Goal: Information Seeking & Learning: Check status

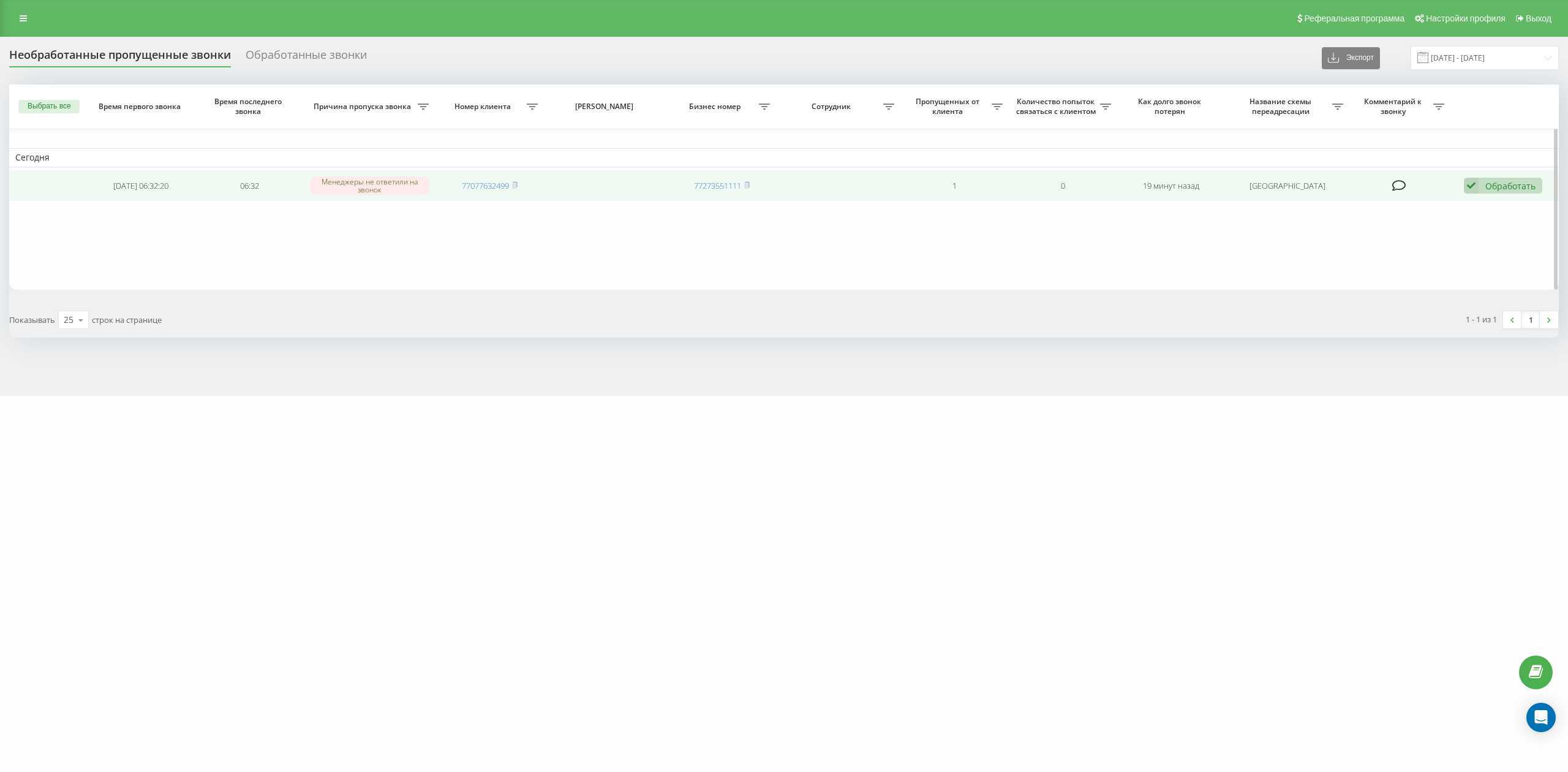
click at [1478, 184] on icon at bounding box center [1472, 185] width 14 height 16
click at [1427, 207] on div "Не удалось связаться" at bounding box center [1424, 205] width 235 height 22
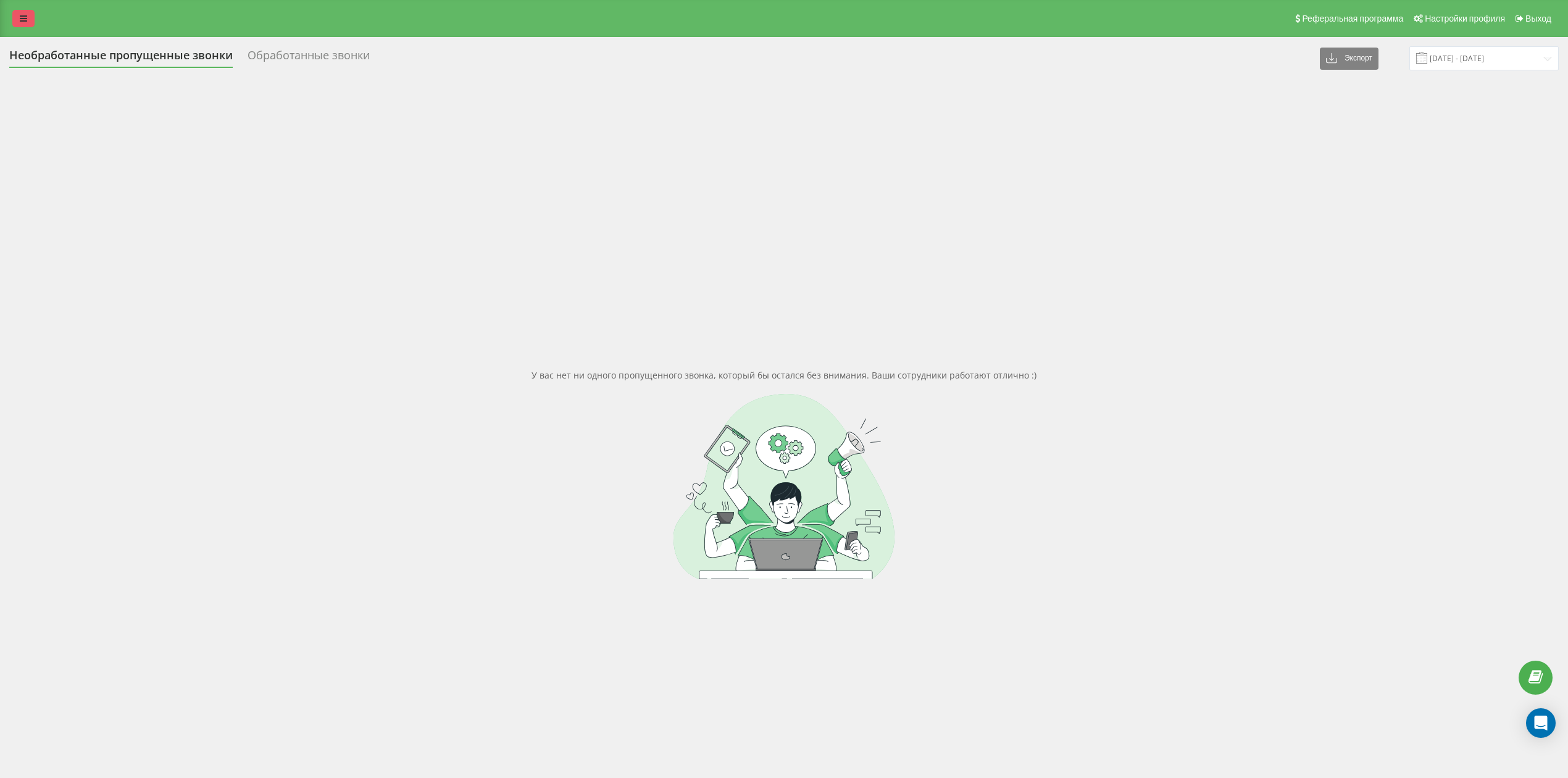
click at [24, 13] on link at bounding box center [24, 18] width 23 height 17
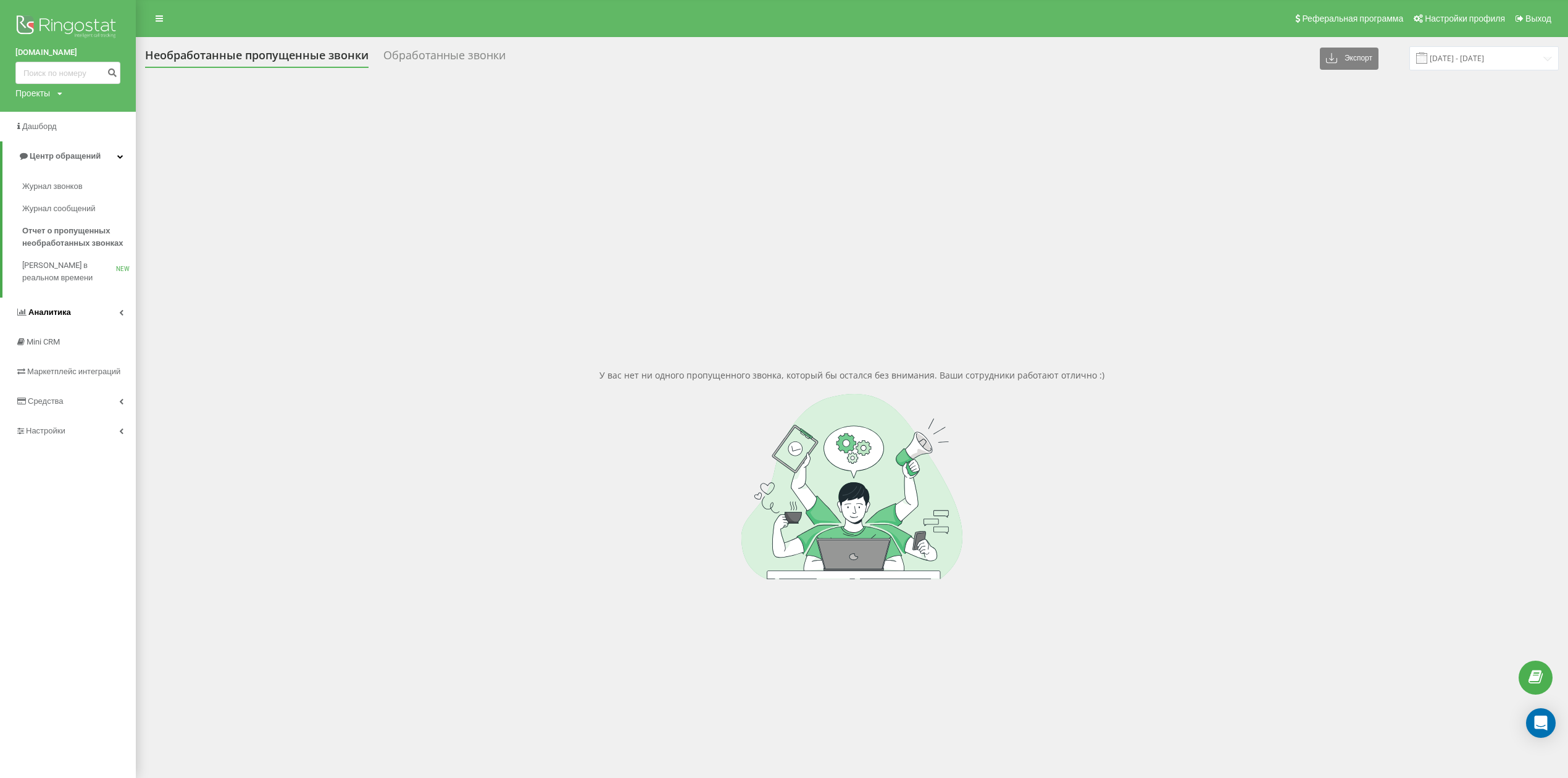
click at [73, 306] on link "Аналитика" at bounding box center [68, 312] width 136 height 30
click at [94, 388] on span "Отчет об эффективности работы сотрудников" at bounding box center [76, 392] width 107 height 24
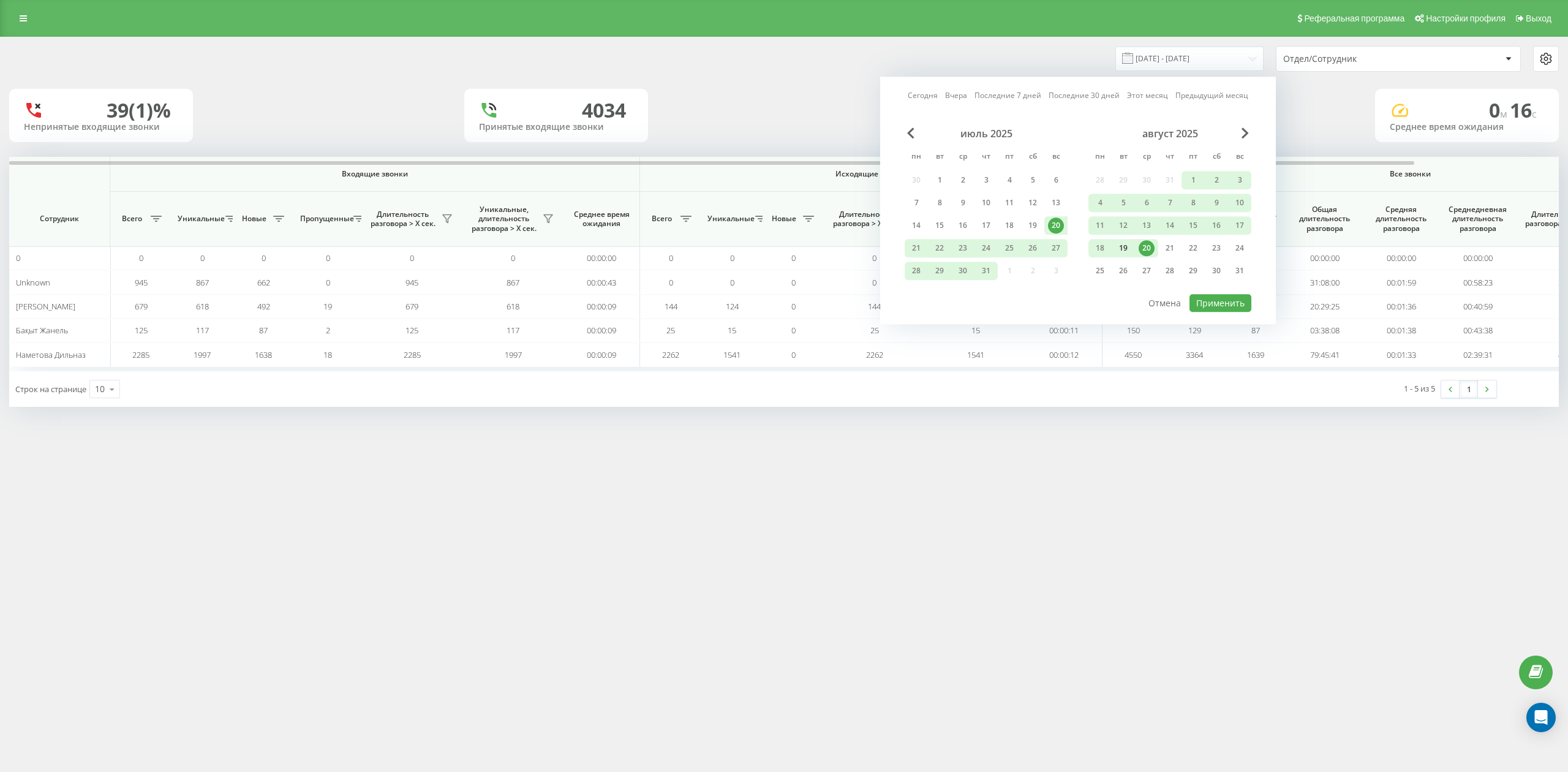
click at [1132, 241] on div "19" at bounding box center [1124, 248] width 23 height 18
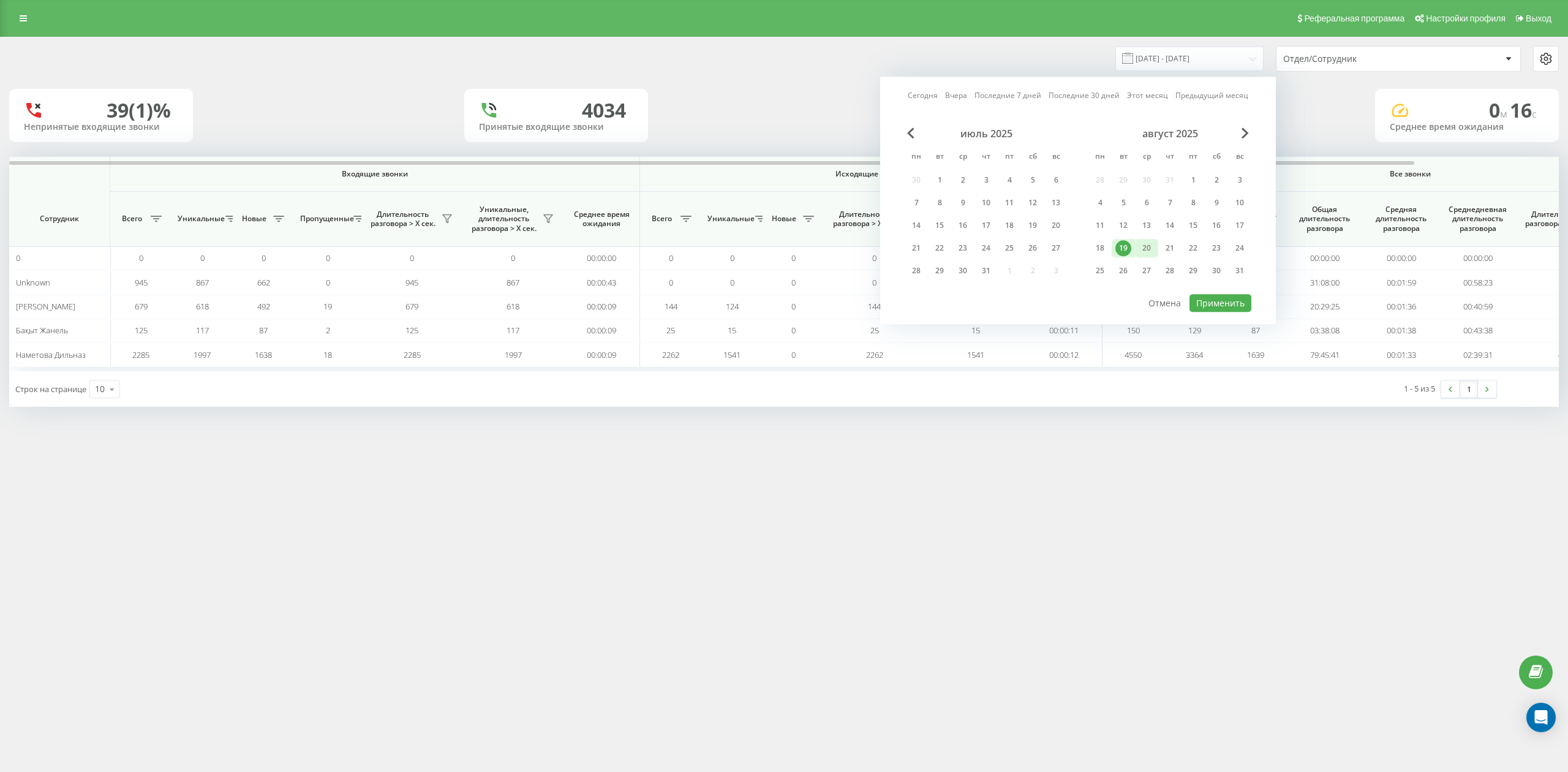
click at [1147, 245] on div "20" at bounding box center [1147, 248] width 16 height 16
click at [1199, 299] on button "Применить" at bounding box center [1221, 303] width 62 height 18
type input "[DATE] - [DATE]"
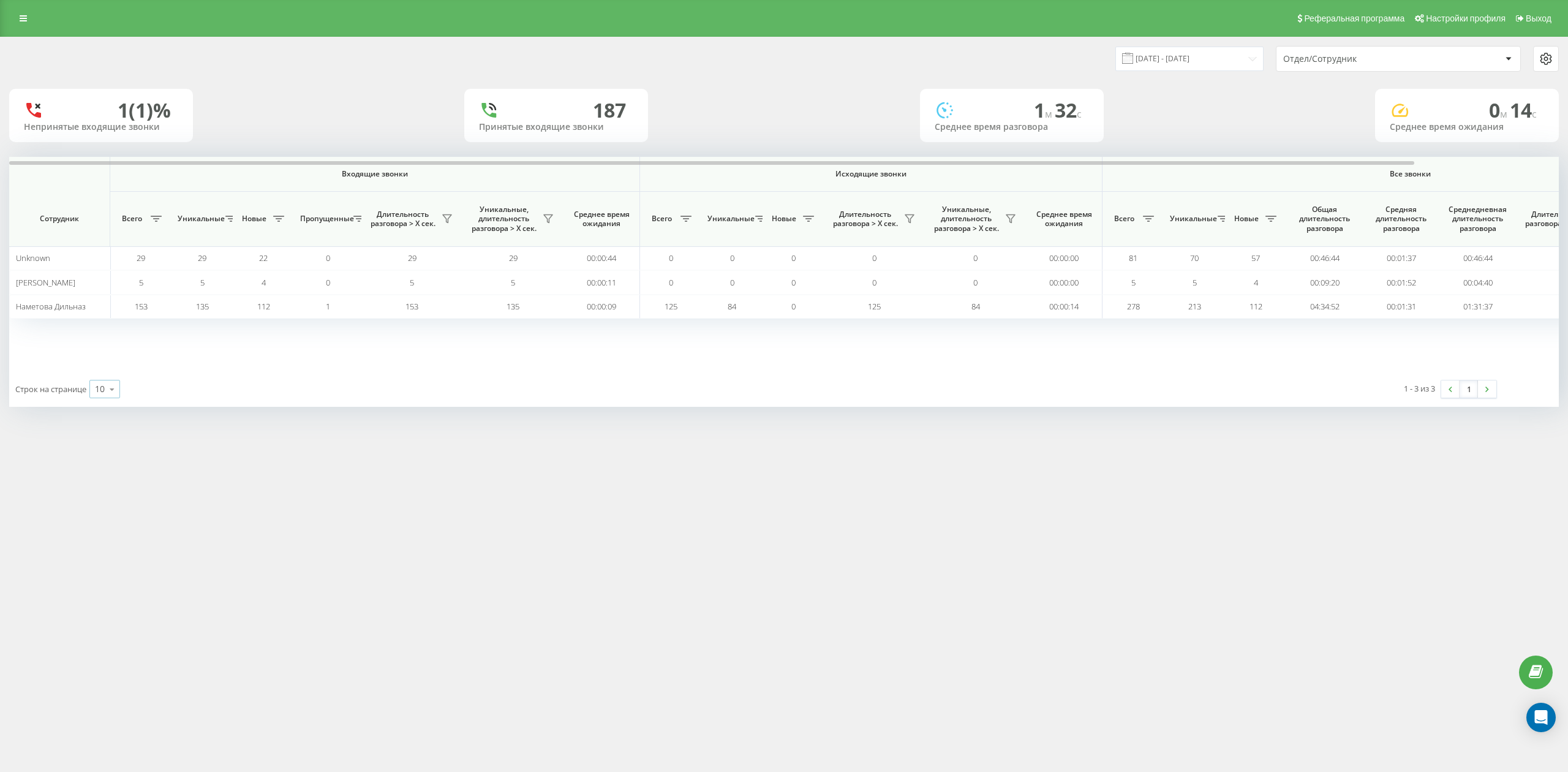
drag, startPoint x: 106, startPoint y: 387, endPoint x: 113, endPoint y: 412, distance: 26.0
click at [106, 388] on icon at bounding box center [112, 389] width 18 height 24
click at [111, 341] on div "25" at bounding box center [104, 337] width 30 height 18
click at [28, 14] on link at bounding box center [23, 18] width 22 height 17
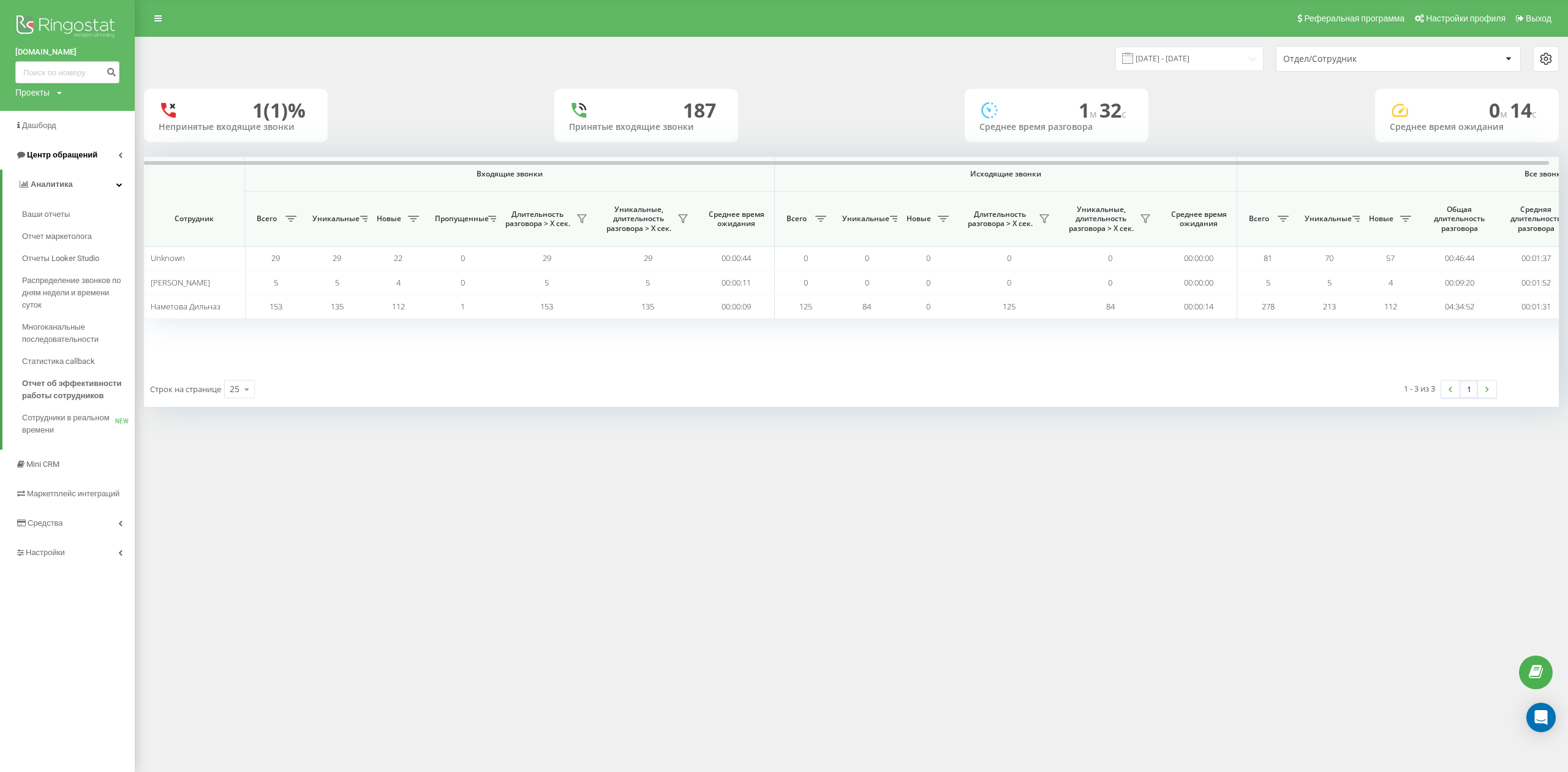
click at [91, 160] on span "Центр обращений" at bounding box center [56, 155] width 82 height 13
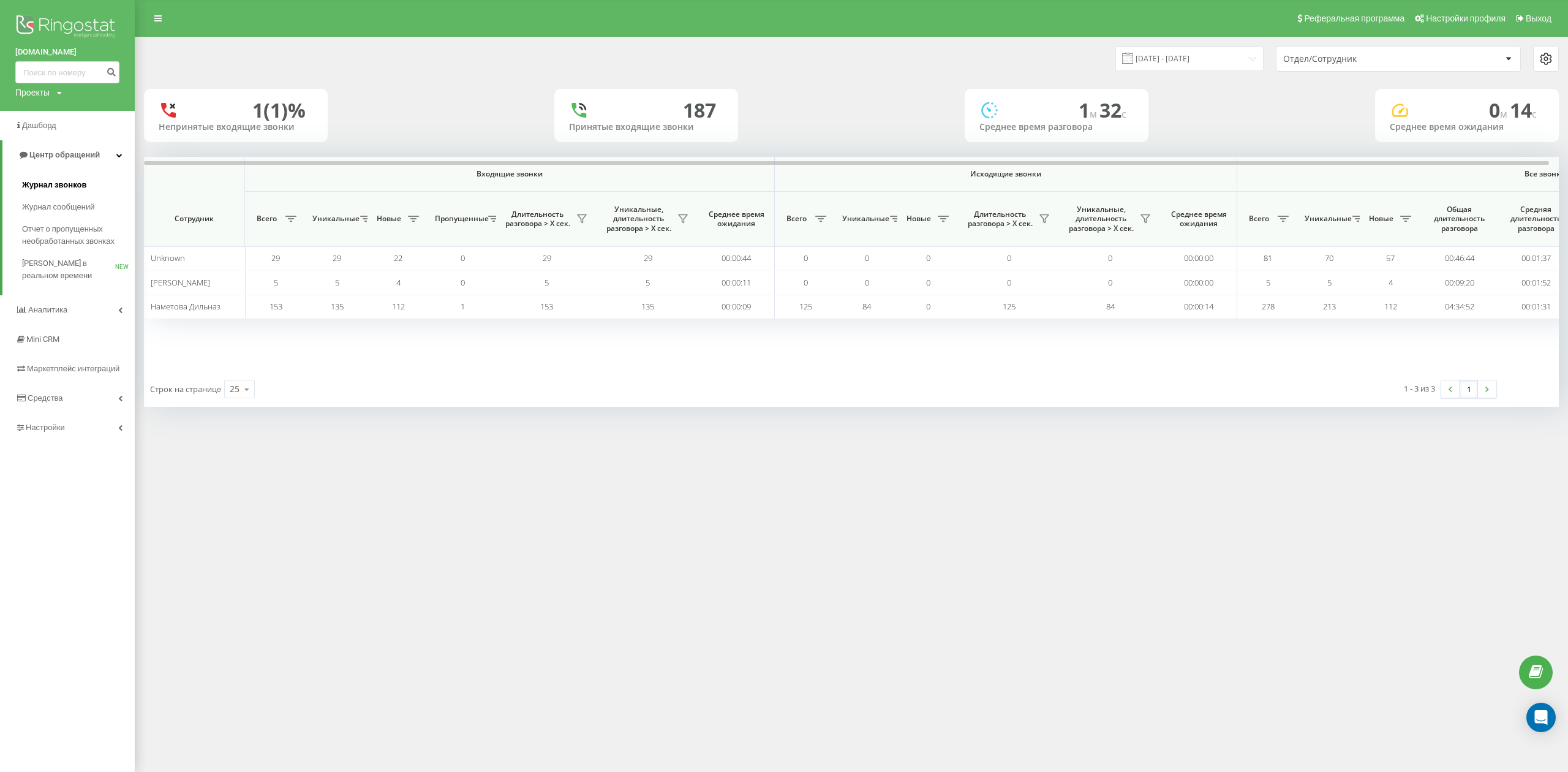
click at [85, 184] on link "Журнал звонков" at bounding box center [78, 184] width 112 height 22
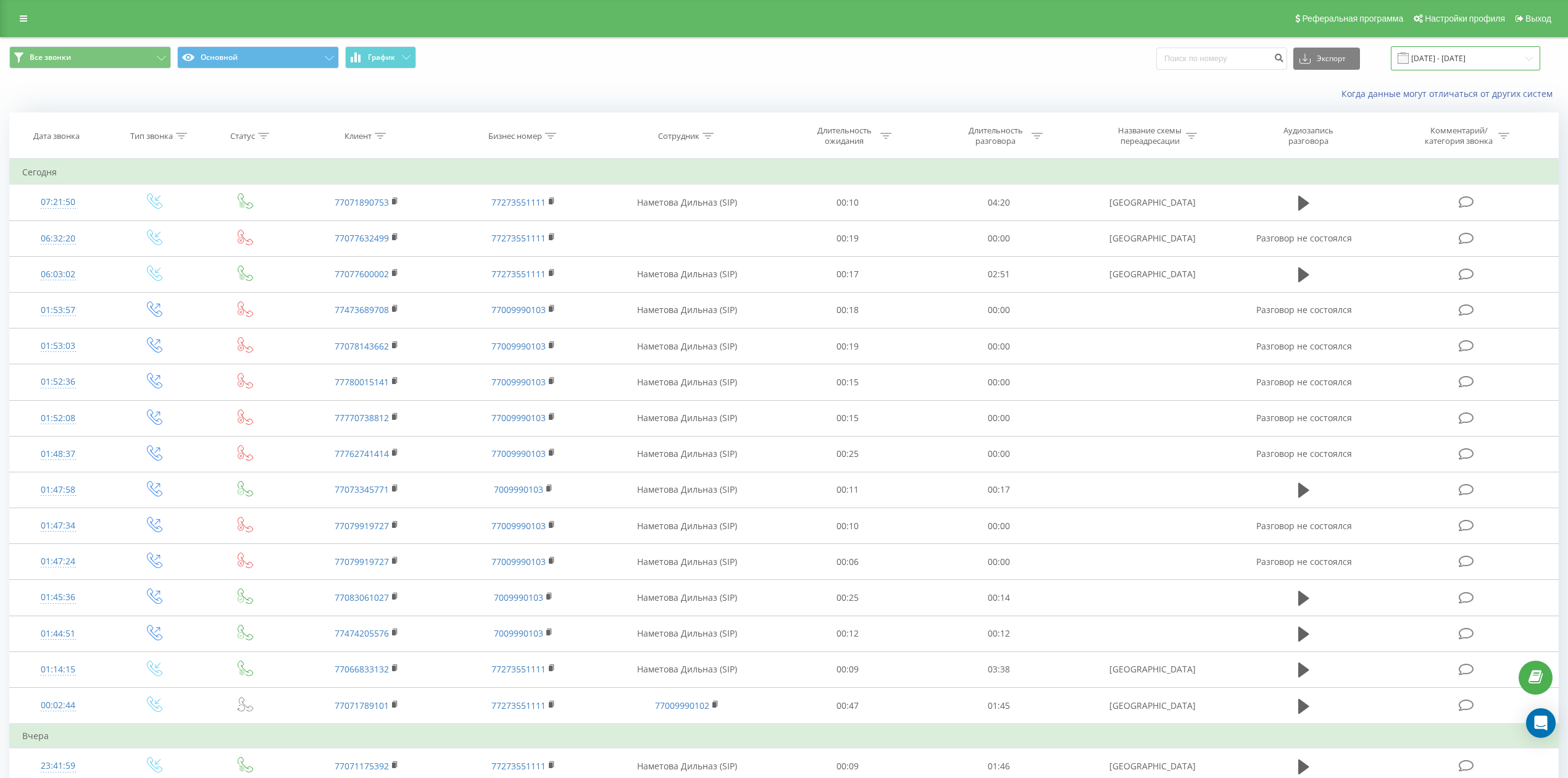
click at [1521, 53] on input "[DATE] - [DATE]" at bounding box center [1465, 58] width 150 height 24
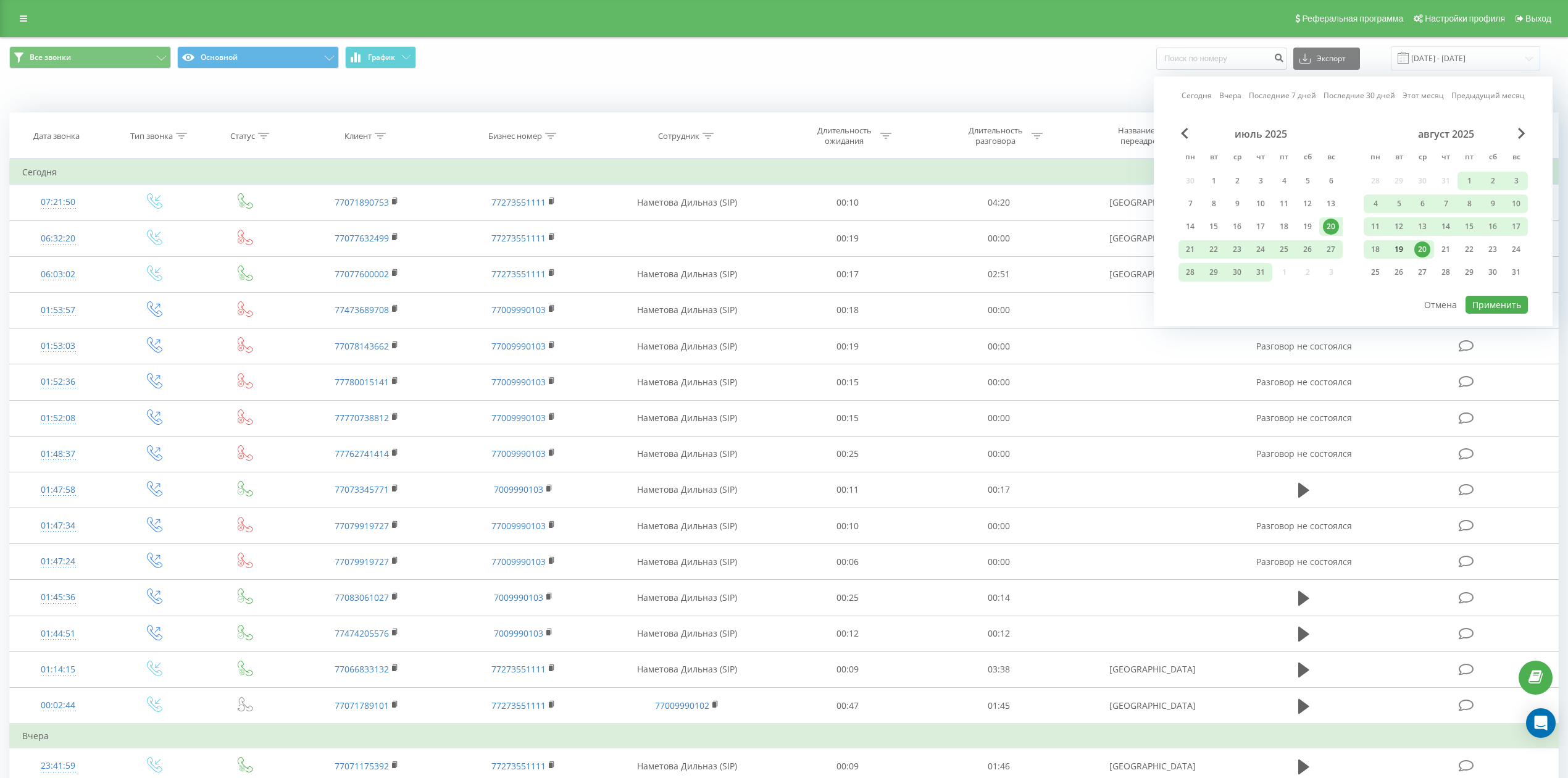
drag, startPoint x: 1398, startPoint y: 248, endPoint x: 1403, endPoint y: 253, distance: 7.1
click at [1398, 249] on div "19" at bounding box center [1399, 249] width 16 height 16
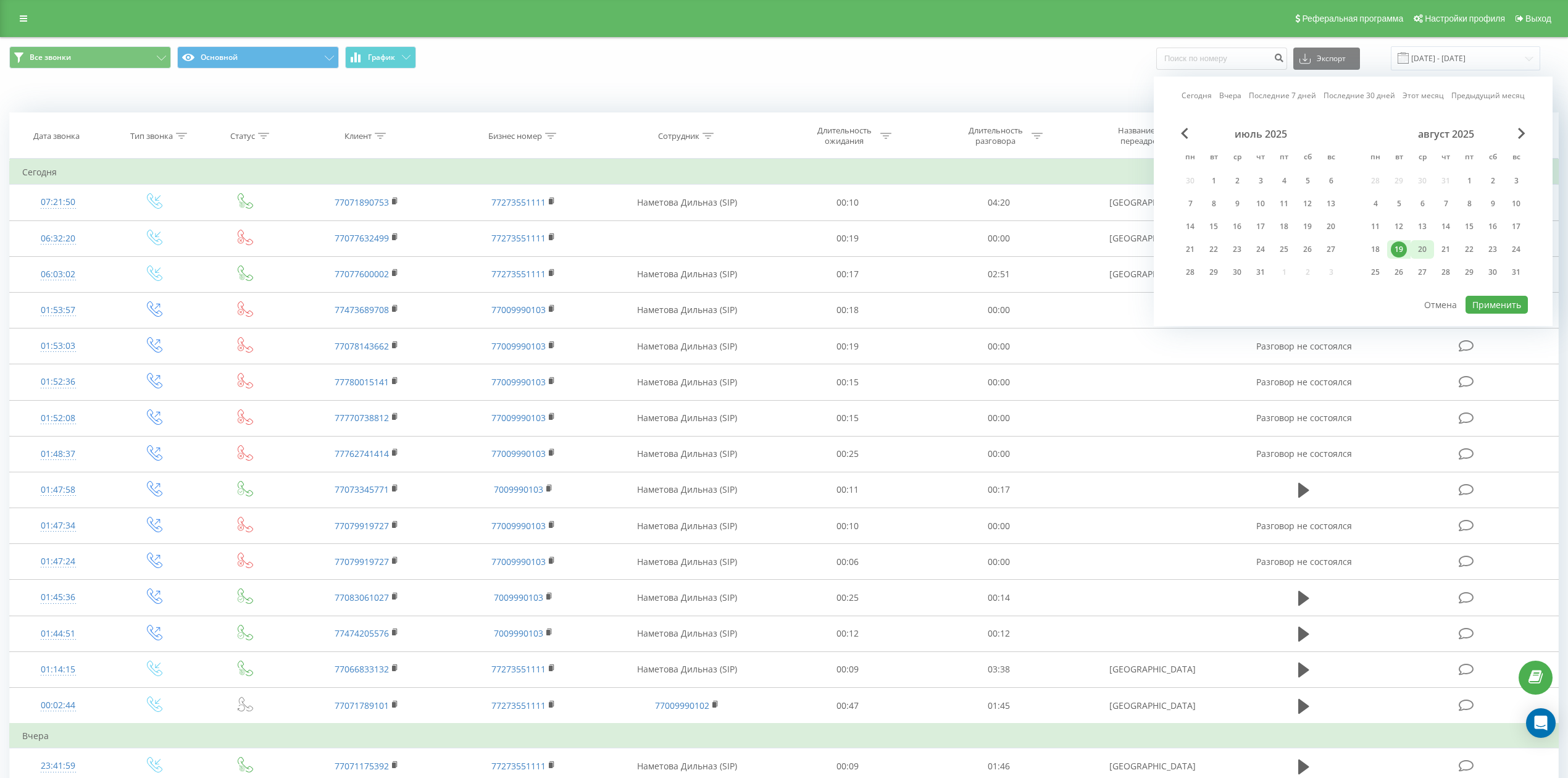
click at [1416, 255] on div "20" at bounding box center [1422, 249] width 16 height 16
click at [1487, 299] on button "Применить" at bounding box center [1496, 305] width 63 height 18
type input "[DATE] - [DATE]"
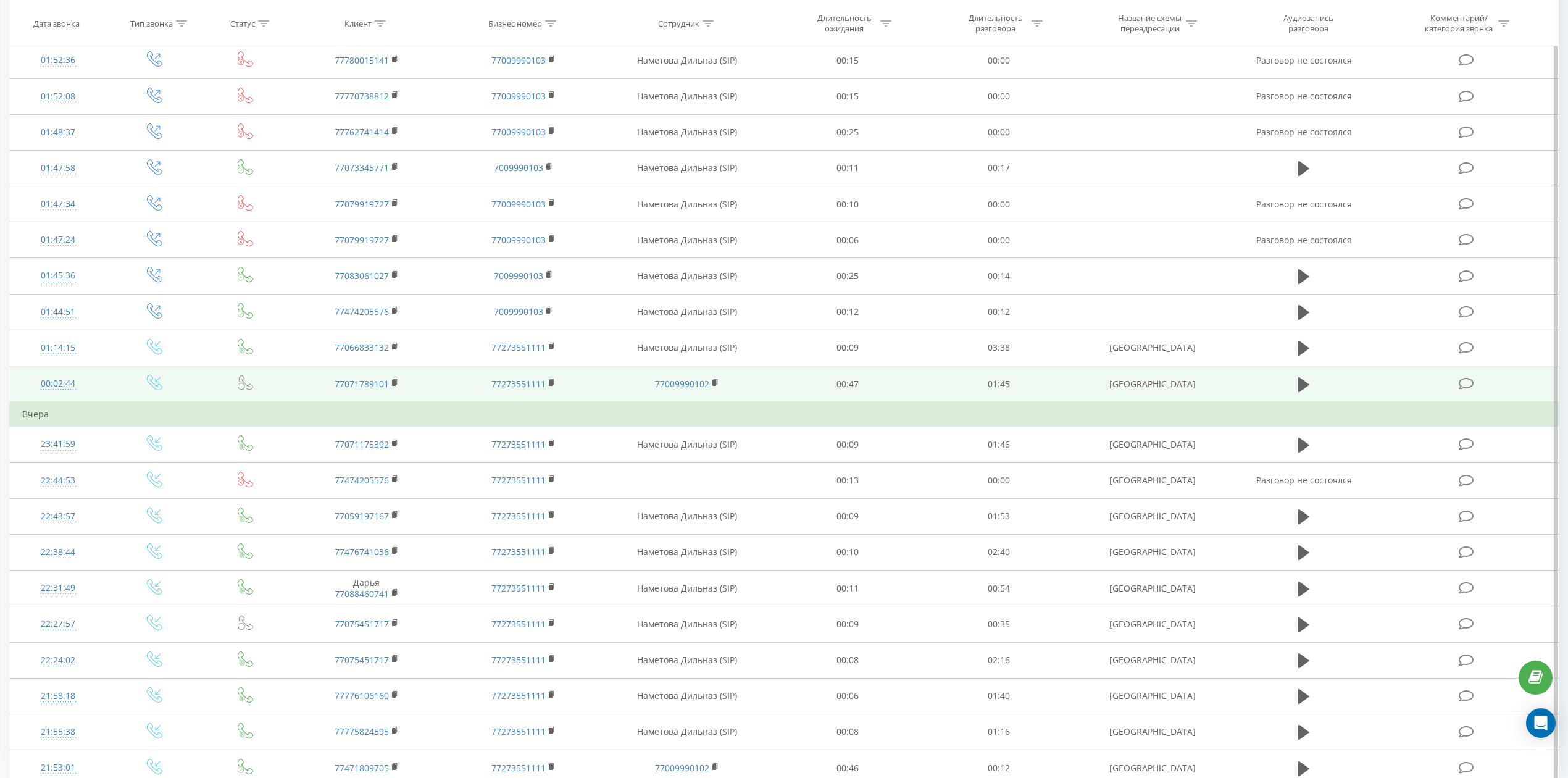
scroll to position [382, 0]
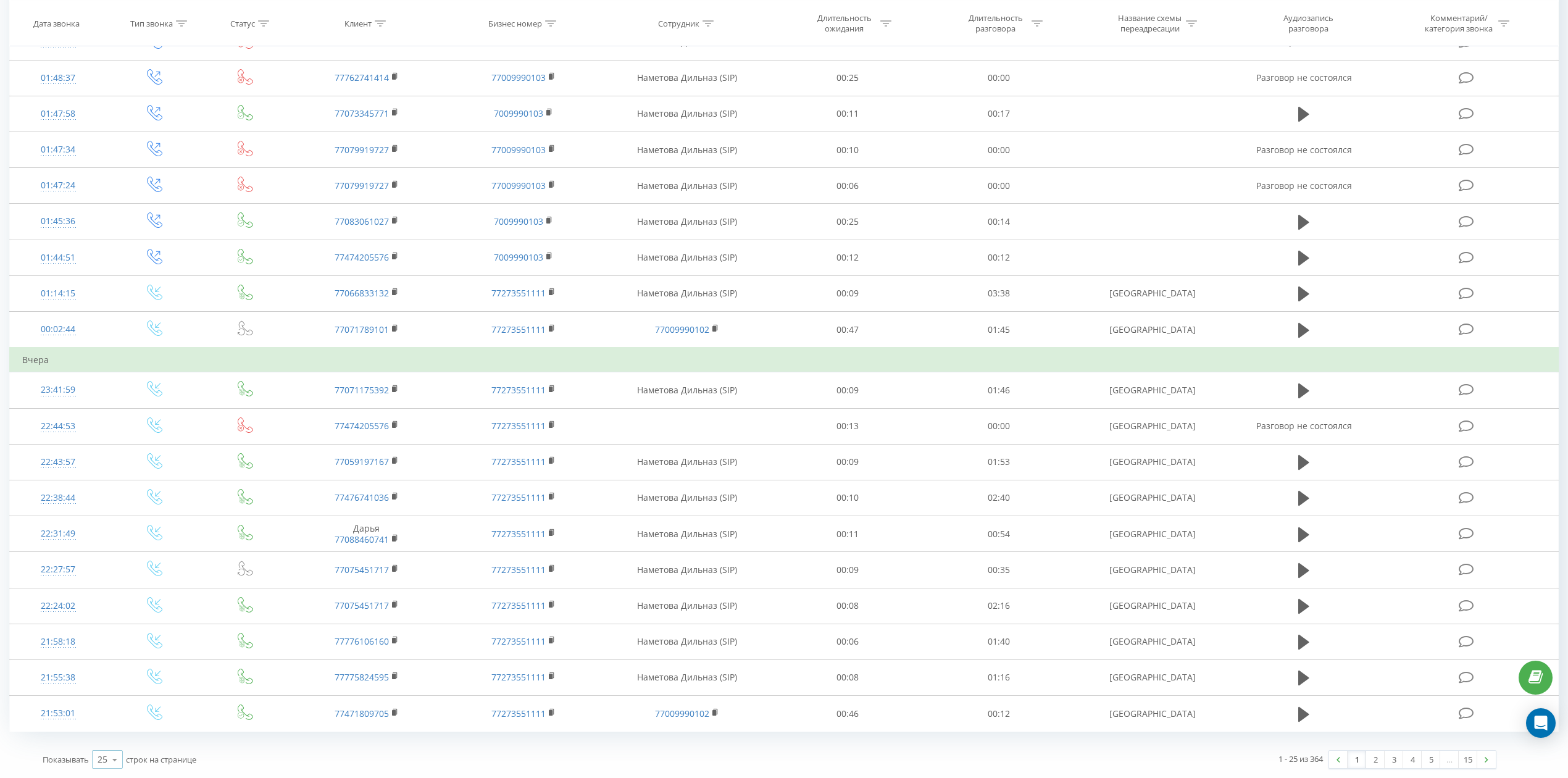
click at [116, 761] on icon at bounding box center [114, 760] width 18 height 24
click at [110, 727] on div "50" at bounding box center [107, 725] width 30 height 18
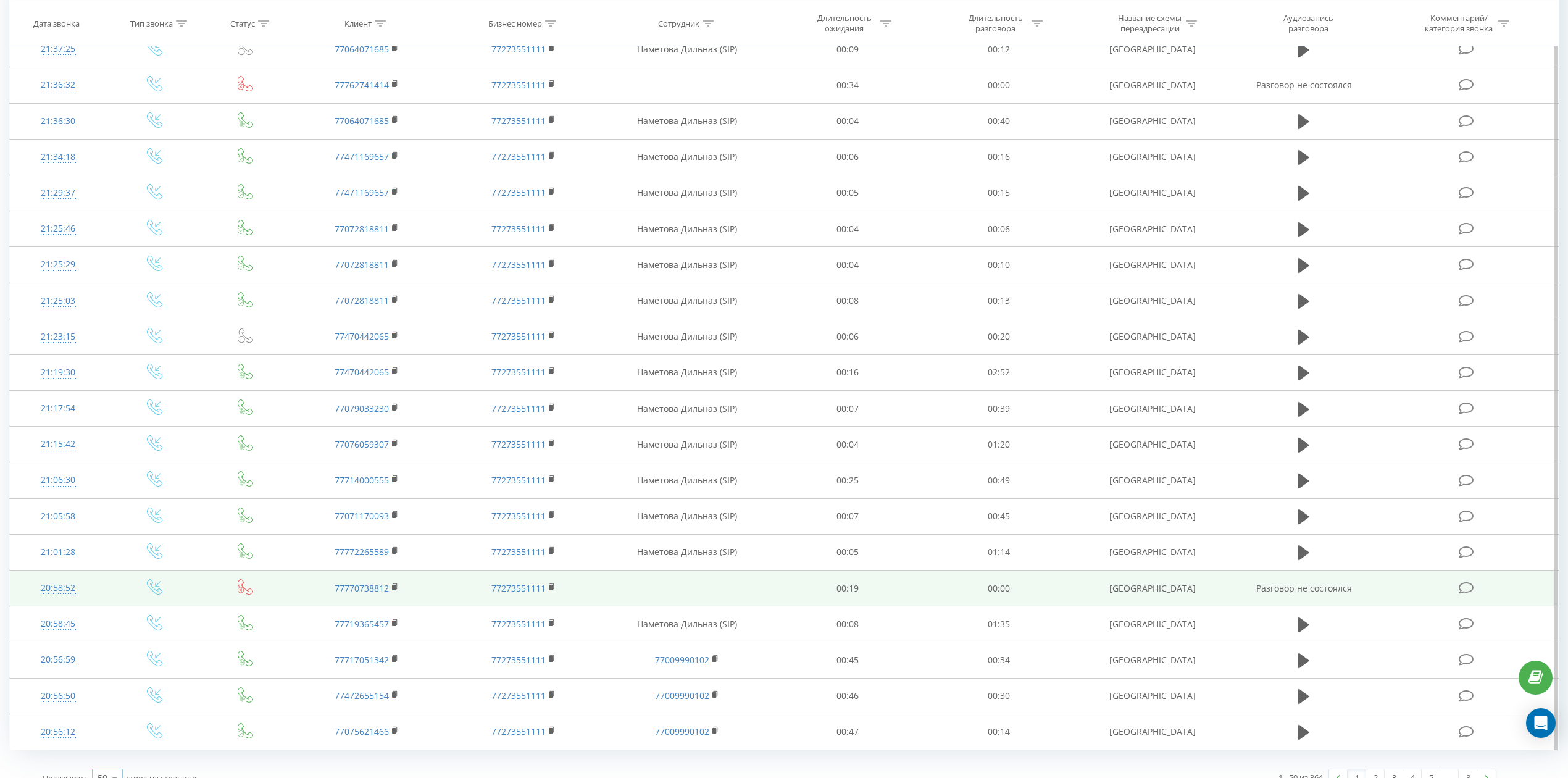
scroll to position [1285, 0]
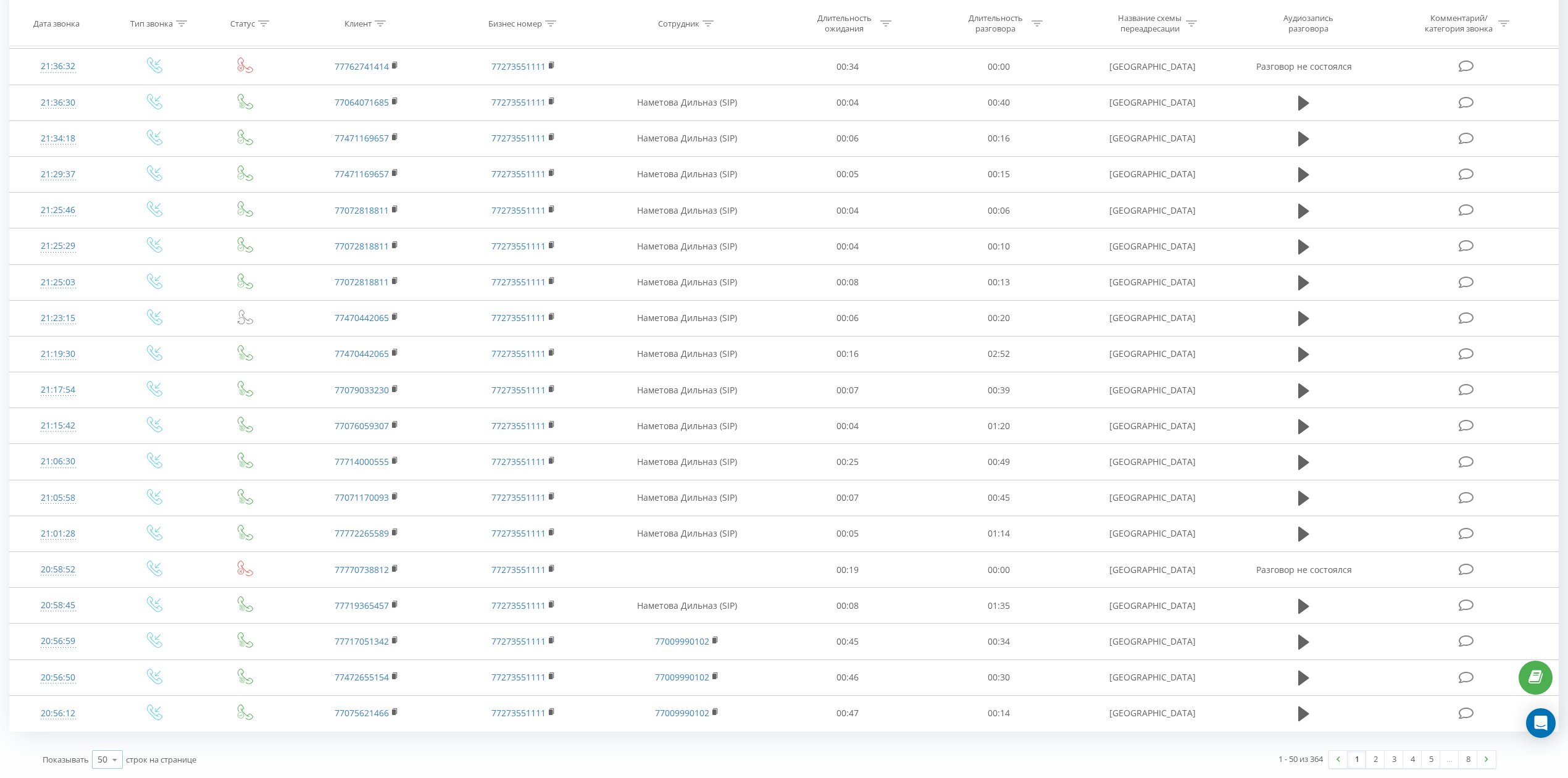
click at [106, 762] on icon at bounding box center [114, 760] width 18 height 24
click at [112, 737] on span "100" at bounding box center [105, 742] width 15 height 12
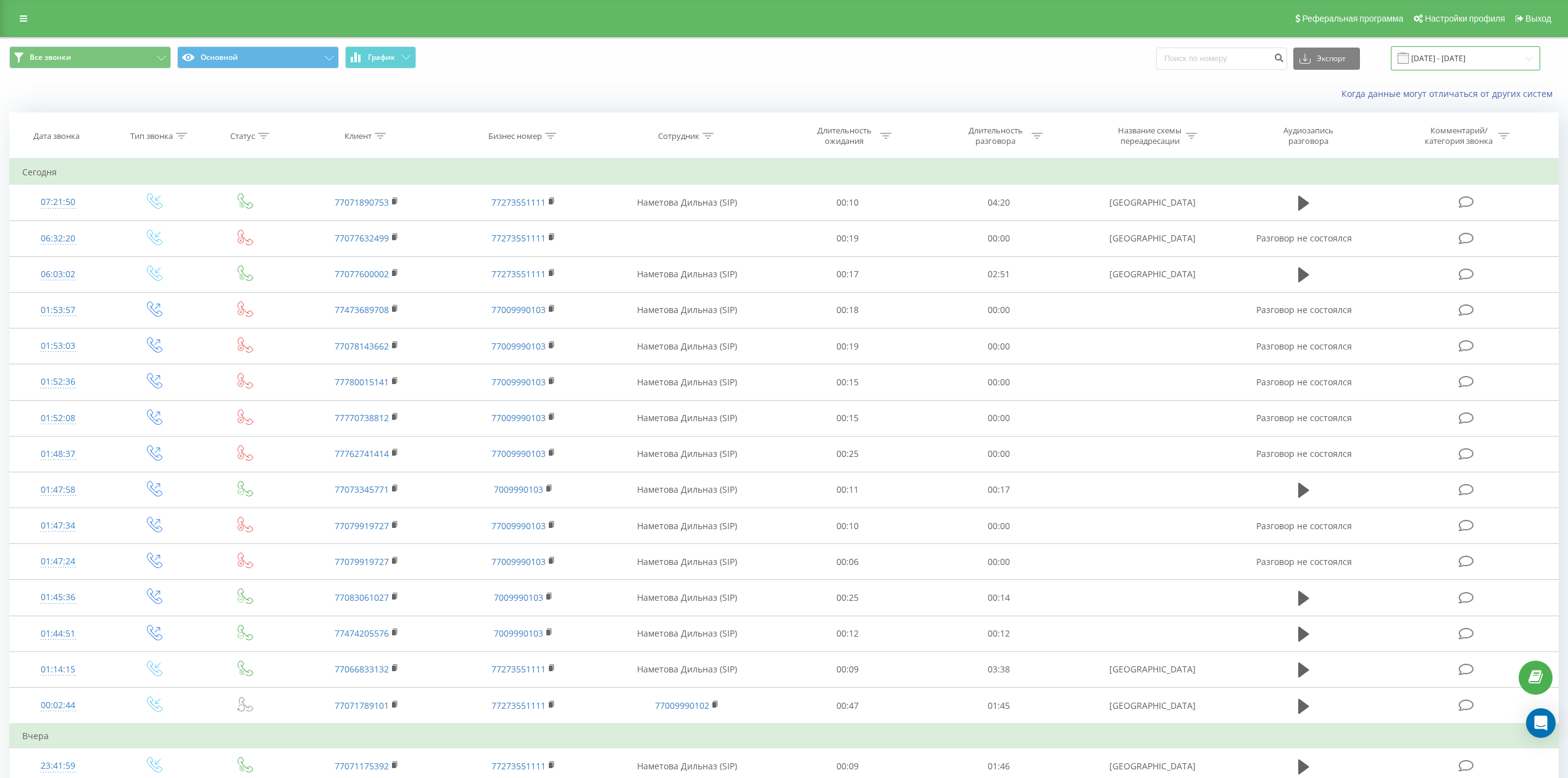
click at [1506, 61] on input "[DATE] - [DATE]" at bounding box center [1465, 58] width 150 height 24
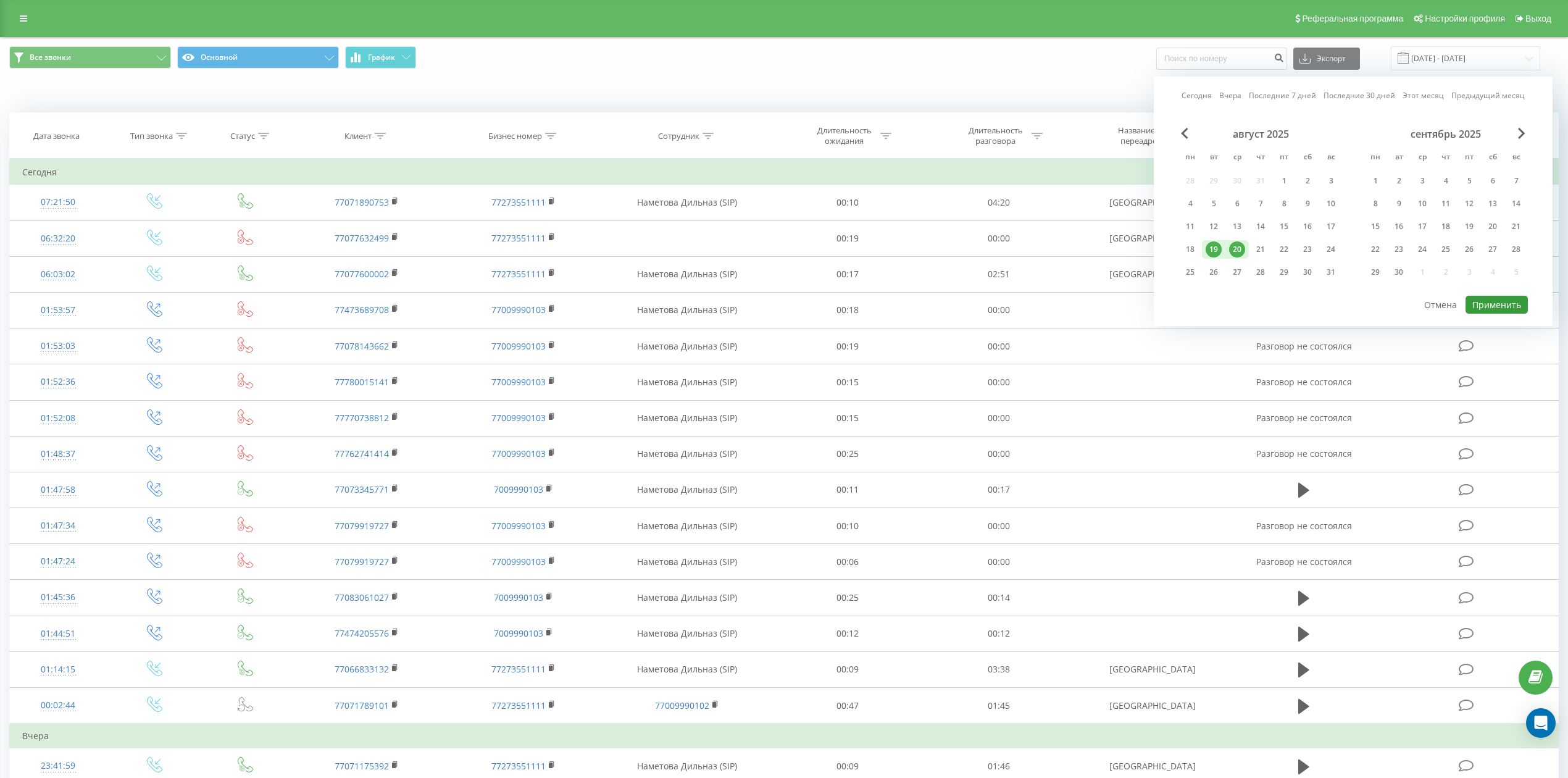
click at [1487, 301] on button "Применить" at bounding box center [1496, 305] width 63 height 18
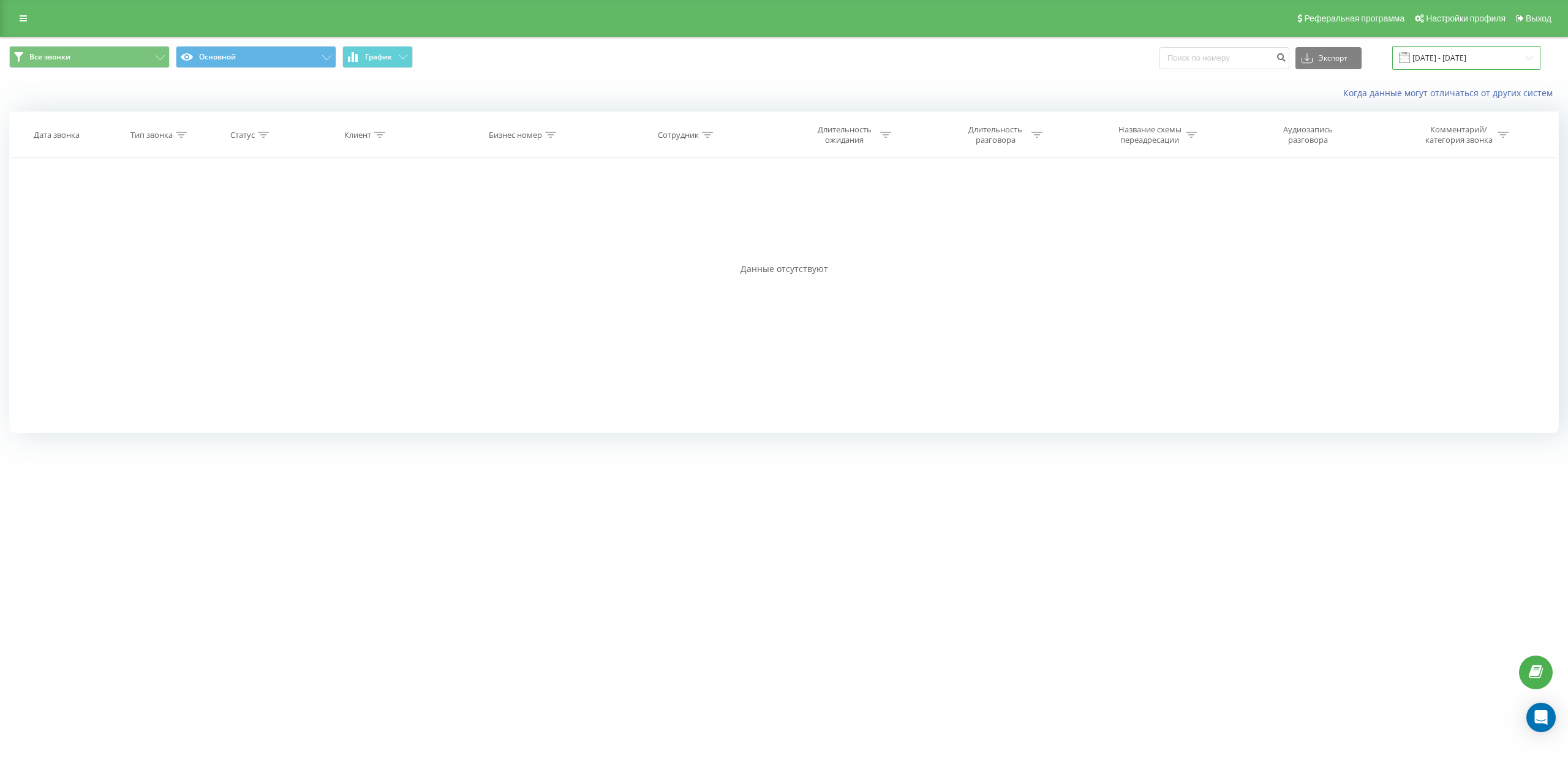
click at [1465, 59] on input "[DATE] - [DATE]" at bounding box center [1466, 58] width 148 height 24
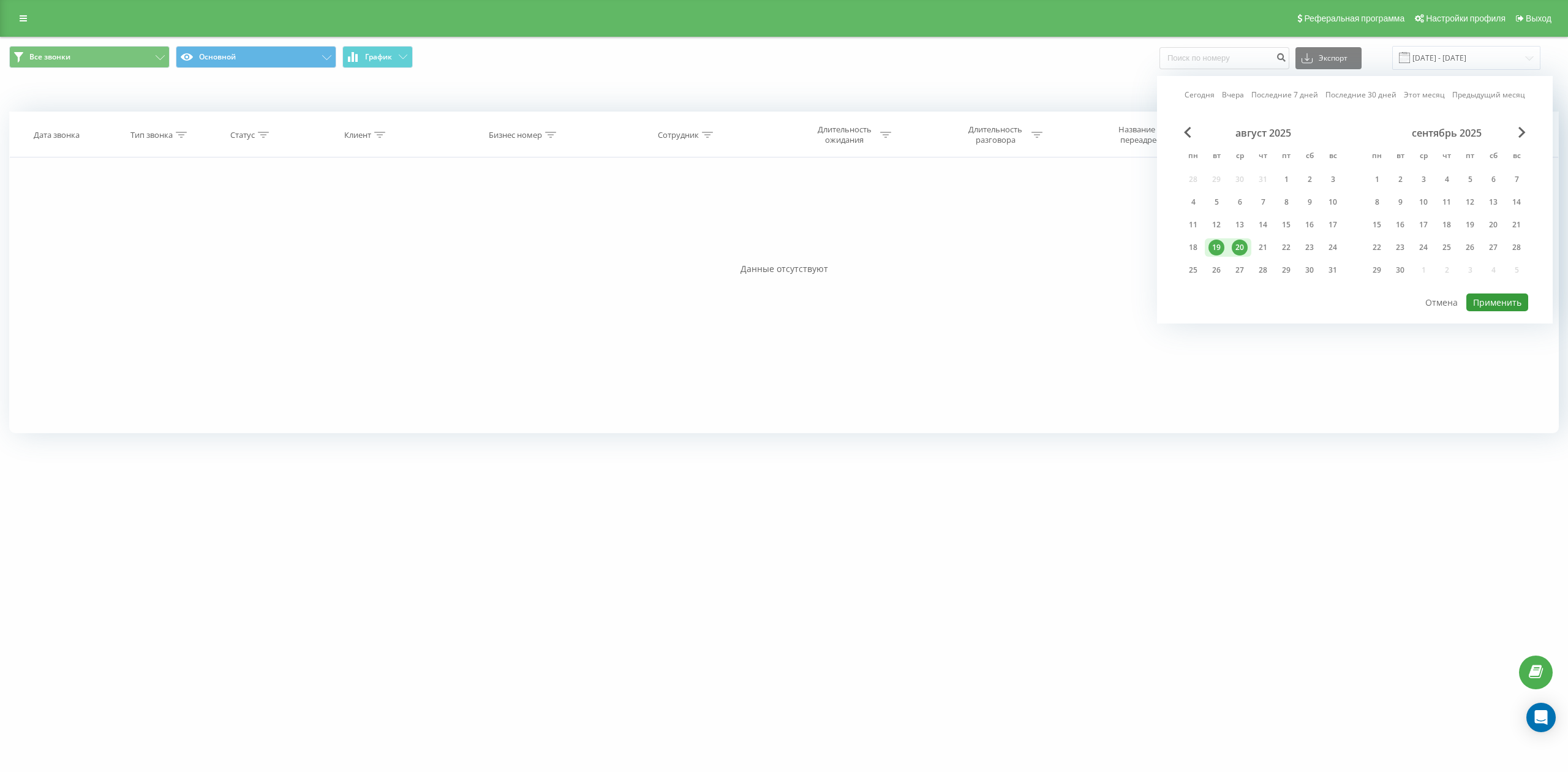
click at [1495, 297] on button "Применить" at bounding box center [1497, 302] width 62 height 18
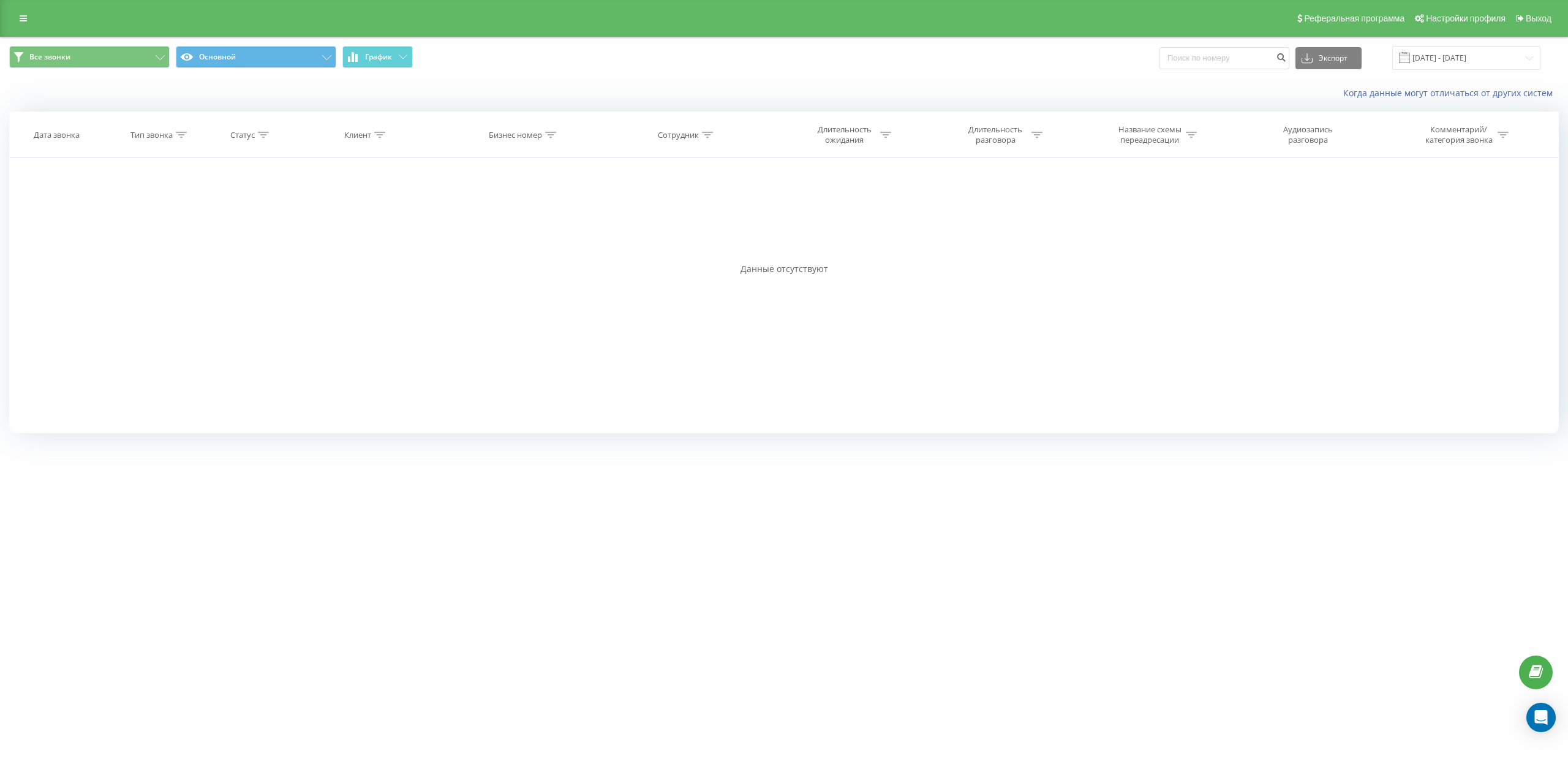
click at [706, 138] on div at bounding box center [707, 135] width 11 height 11
click at [701, 227] on input "text" at bounding box center [687, 223] width 108 height 22
type input "Бекарыс"
click at [716, 241] on span "OK" at bounding box center [713, 247] width 34 height 19
click at [1236, 61] on input at bounding box center [1224, 58] width 130 height 22
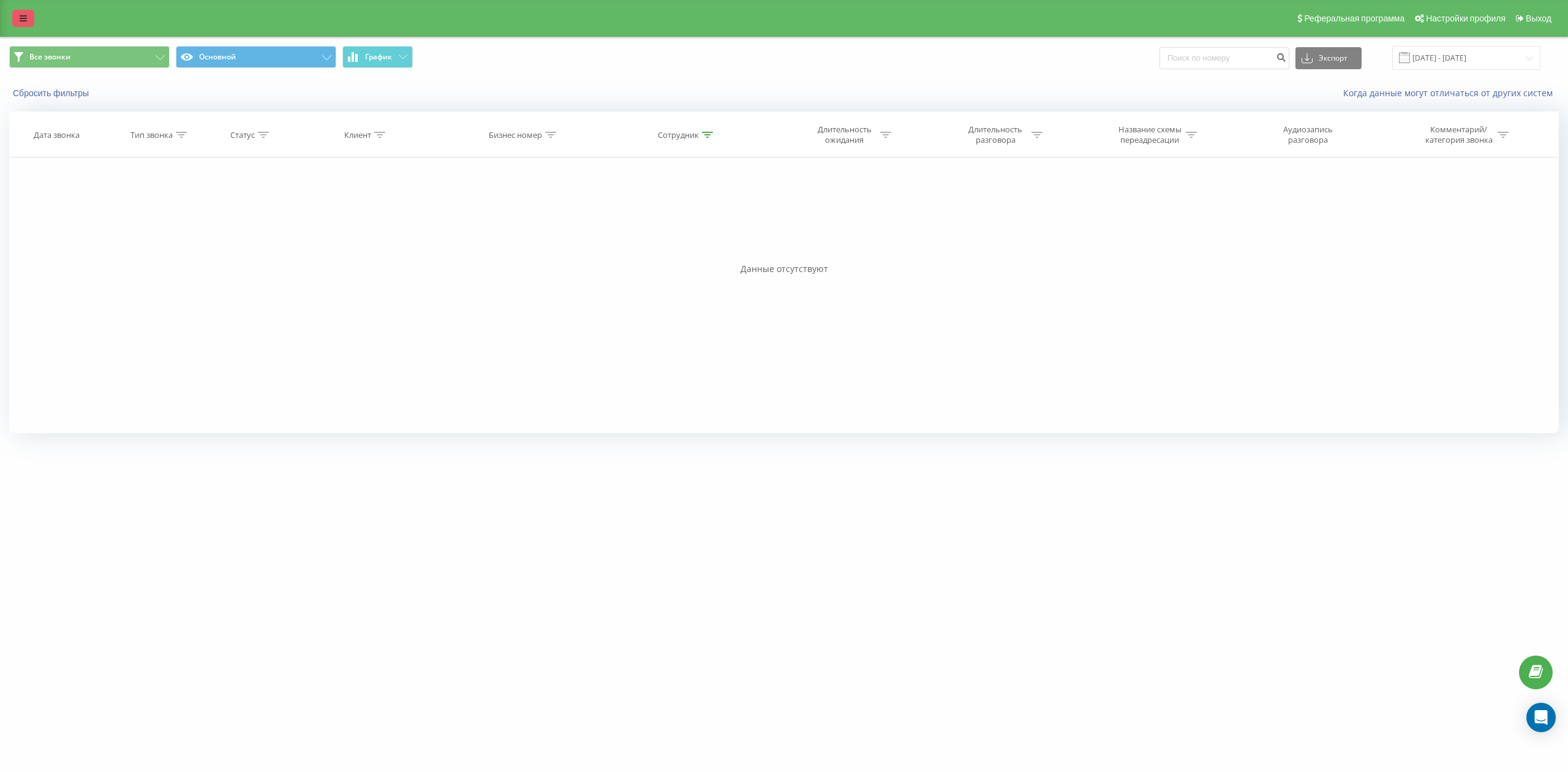
click at [30, 21] on link at bounding box center [23, 18] width 22 height 17
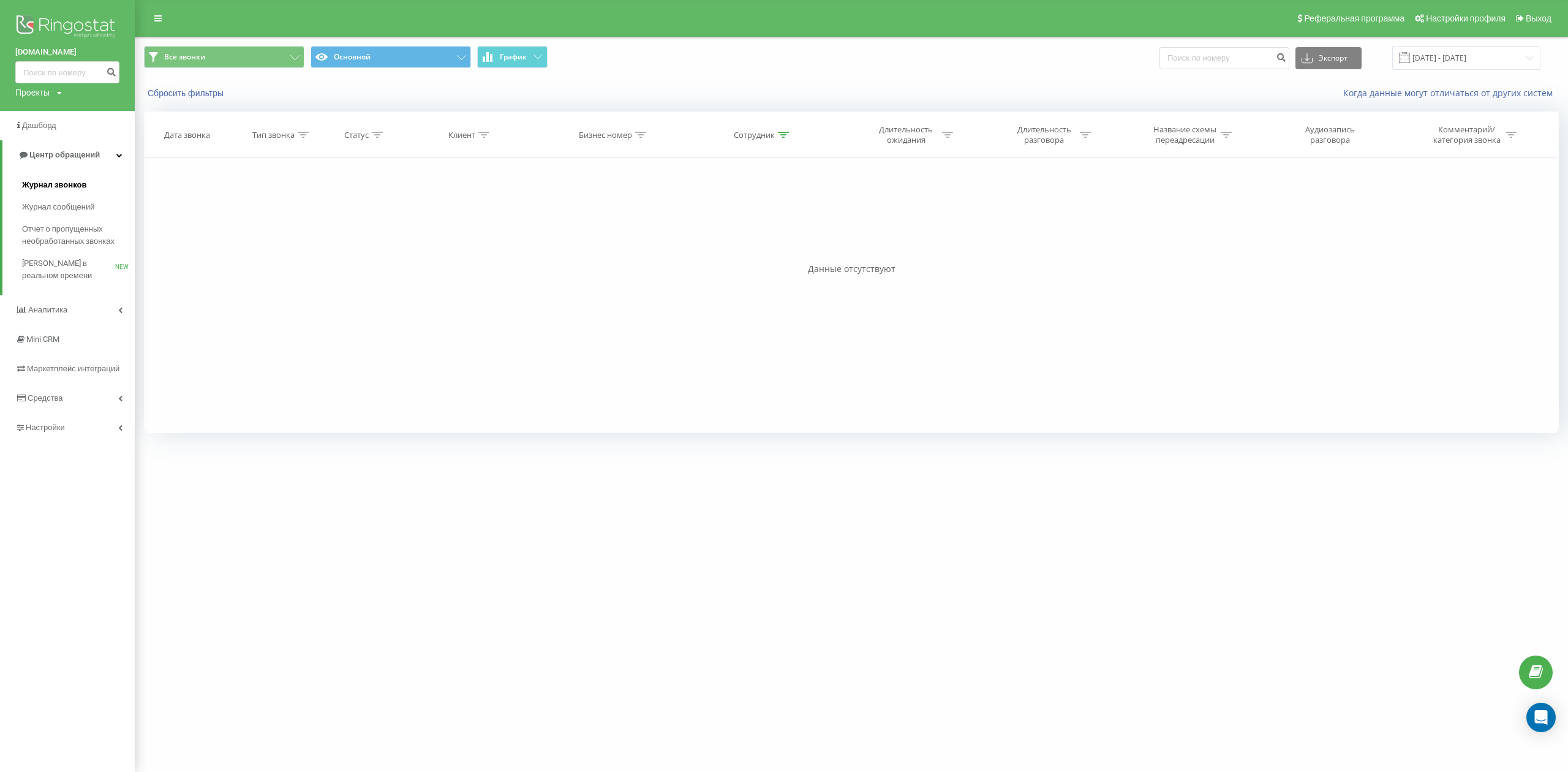
click at [67, 177] on link "Журнал звонков" at bounding box center [78, 184] width 112 height 22
